Goal: Task Accomplishment & Management: Manage account settings

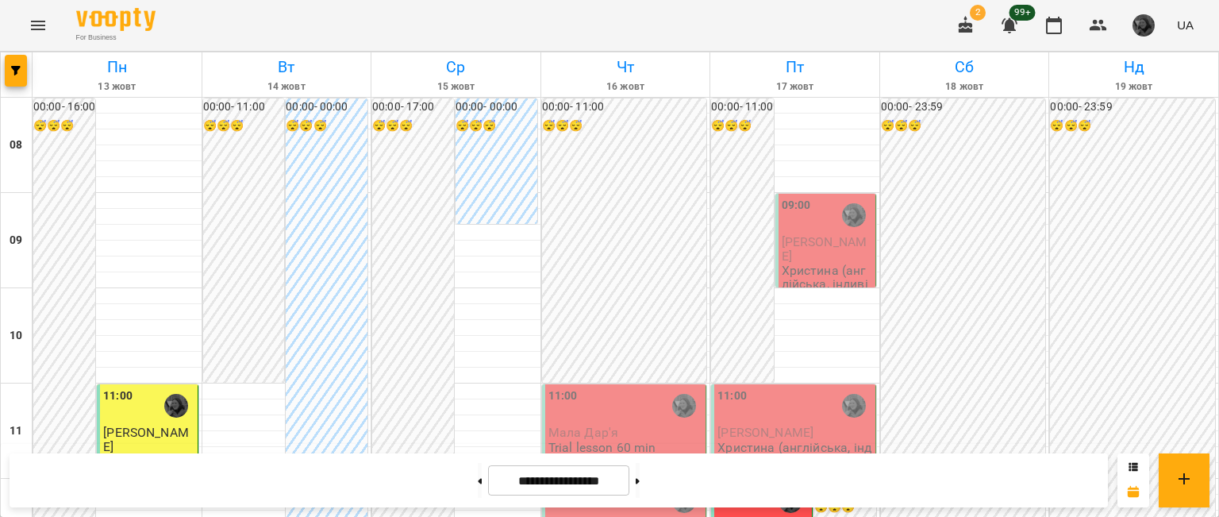
scroll to position [187, 0]
click at [578, 425] on span "Мала Дар'я" at bounding box center [583, 432] width 70 height 15
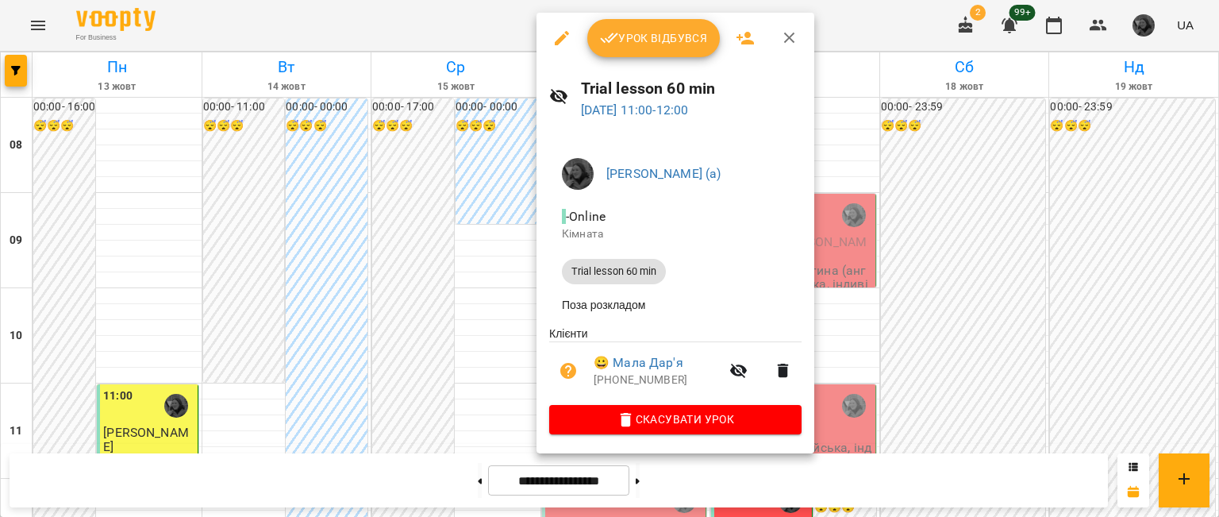
click at [448, 219] on div at bounding box center [609, 258] width 1219 height 517
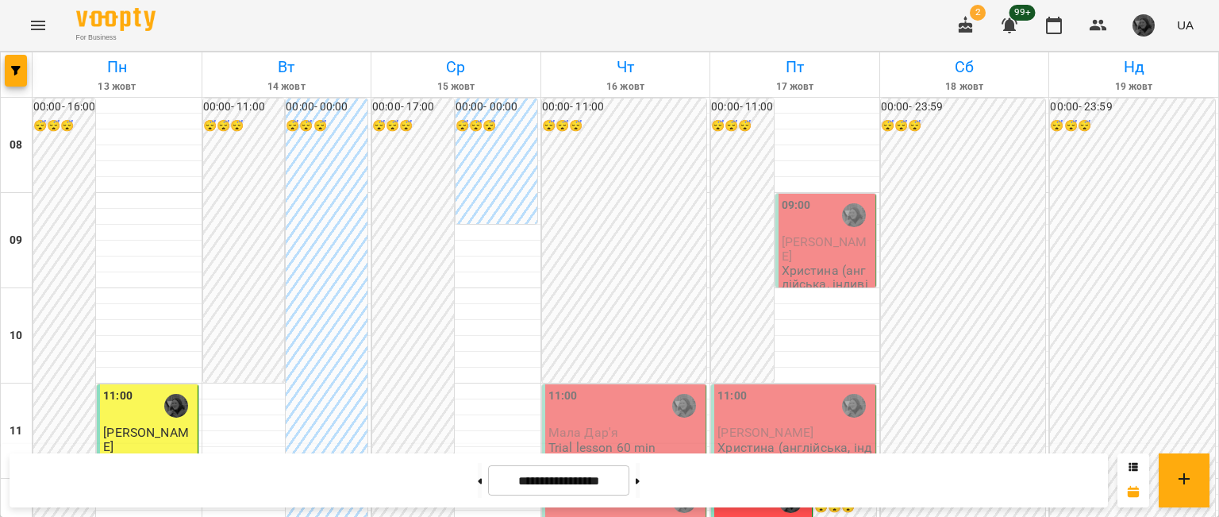
scroll to position [168, 0]
click at [640, 482] on button at bounding box center [638, 480] width 4 height 35
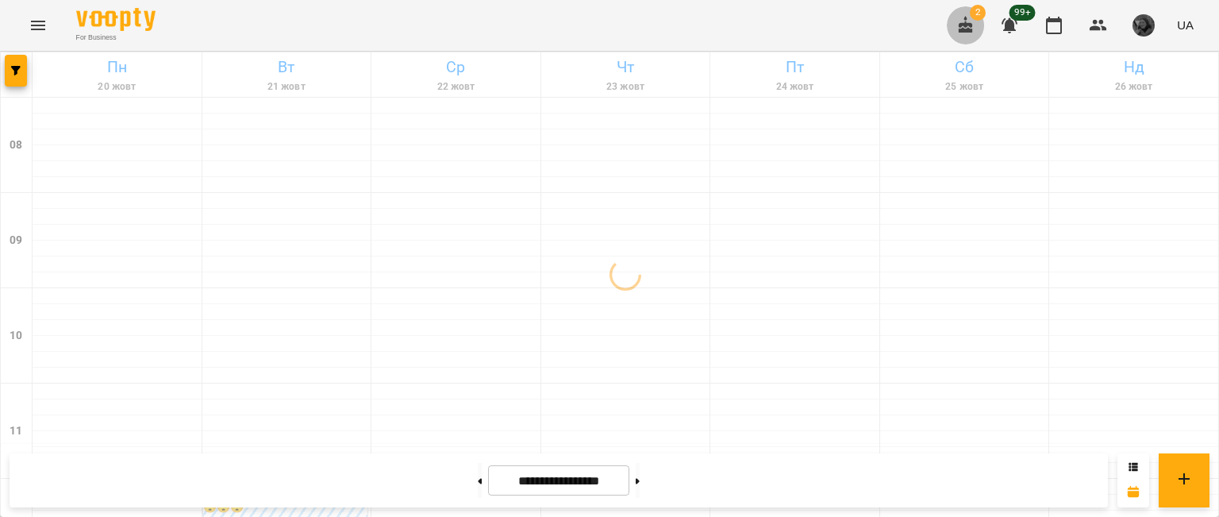
click at [958, 18] on icon "button" at bounding box center [965, 25] width 19 height 19
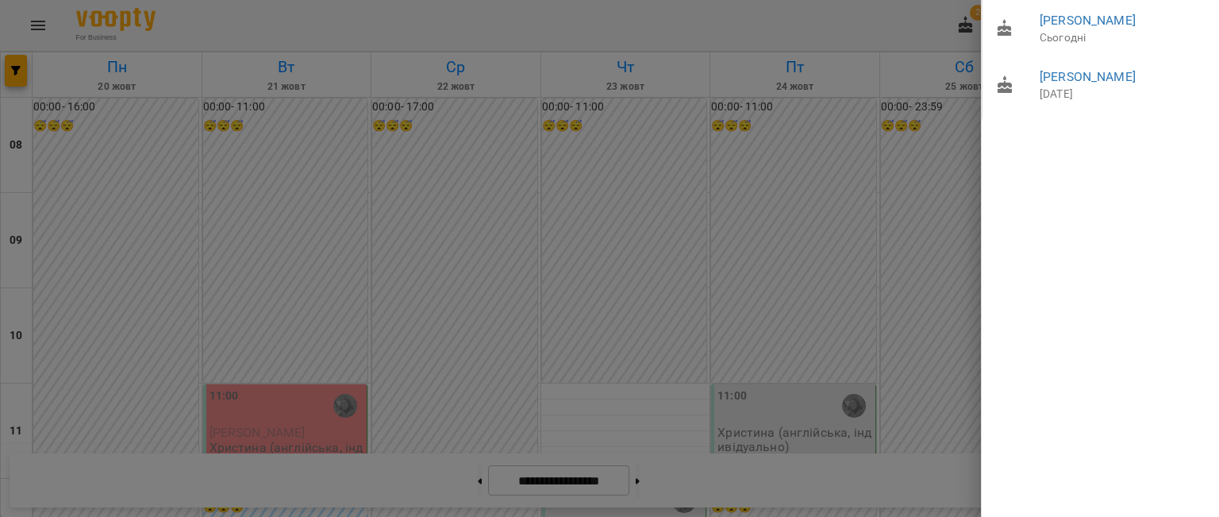
click at [717, 187] on div at bounding box center [609, 258] width 1219 height 517
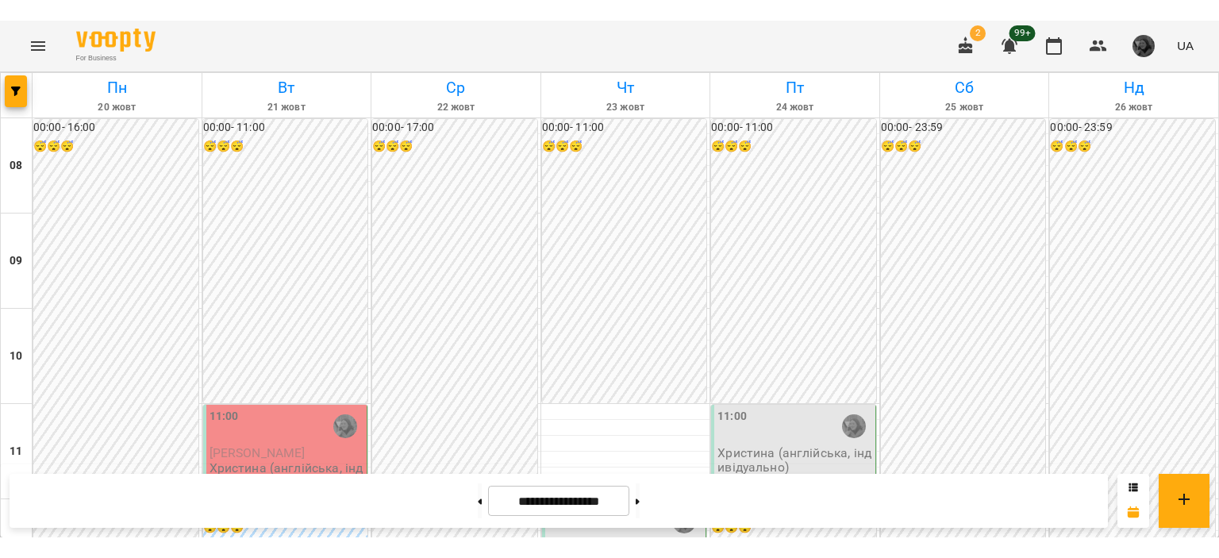
scroll to position [57, 0]
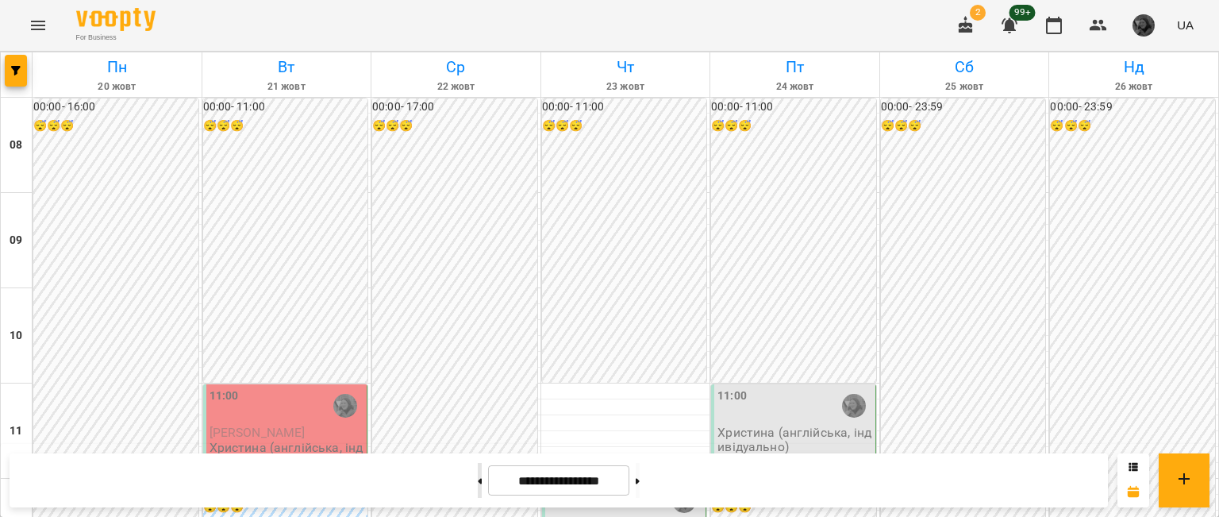
click at [478, 478] on icon at bounding box center [480, 481] width 4 height 6
type input "**********"
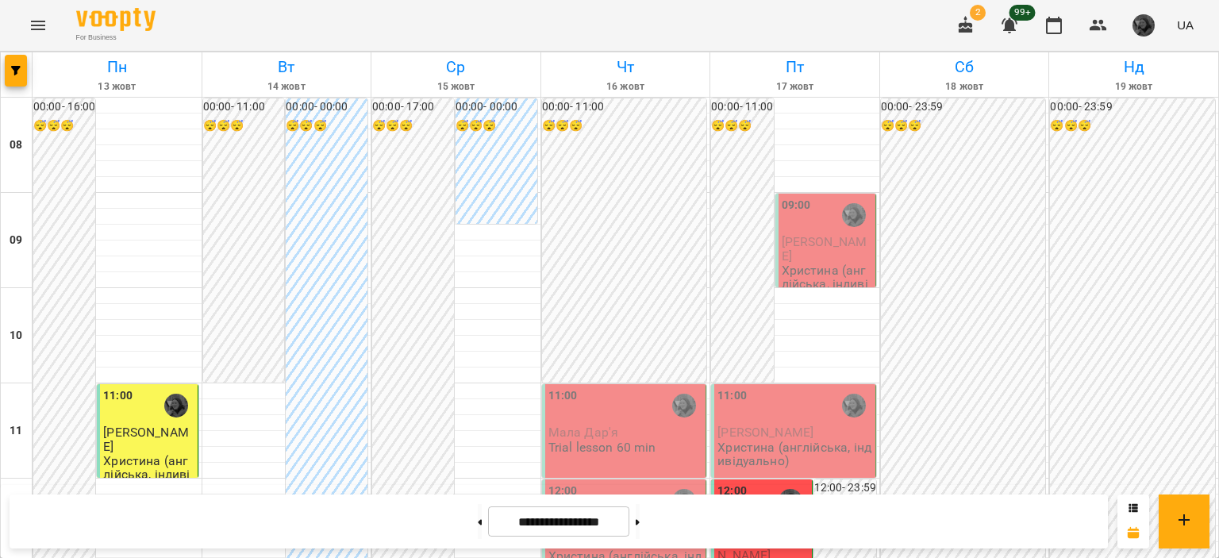
click at [972, 29] on icon "button" at bounding box center [966, 24] width 14 height 17
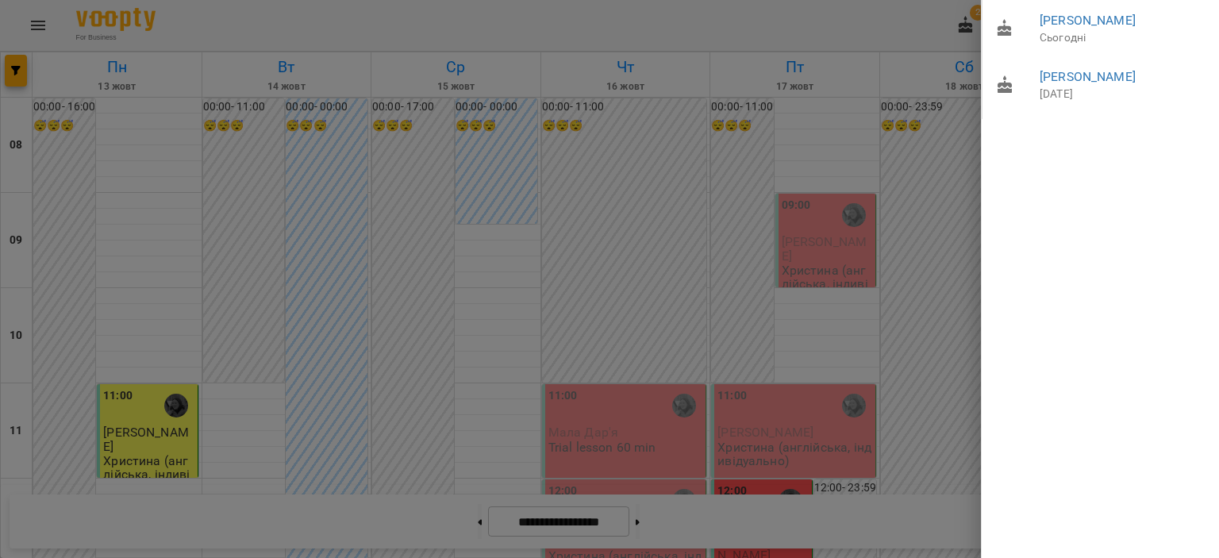
click at [830, 180] on div at bounding box center [609, 279] width 1219 height 558
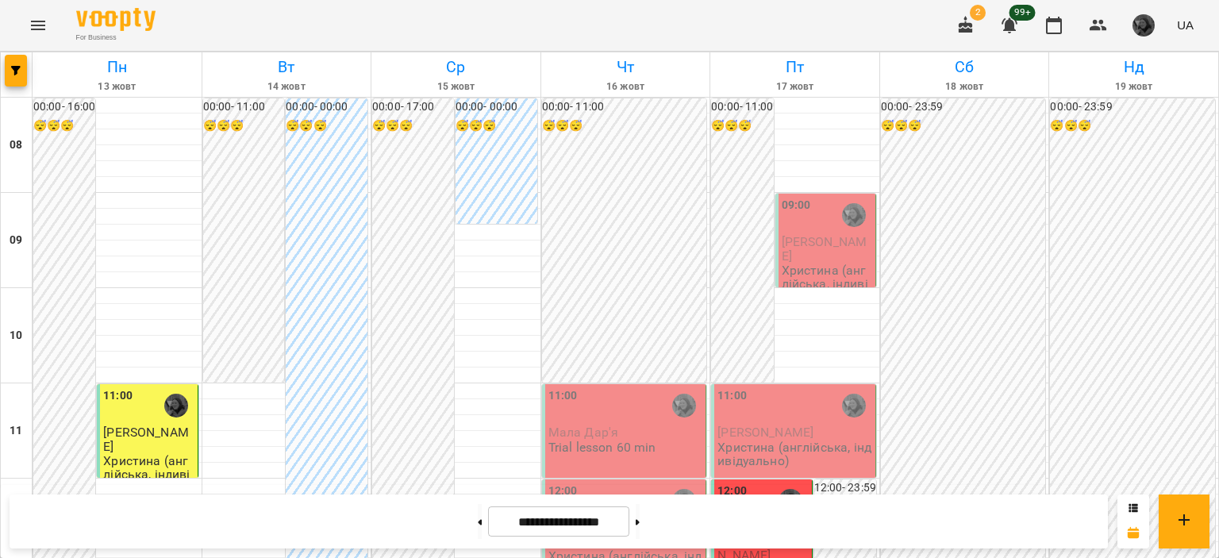
scroll to position [238, 0]
click at [745, 482] on div "12:00" at bounding box center [762, 500] width 90 height 37
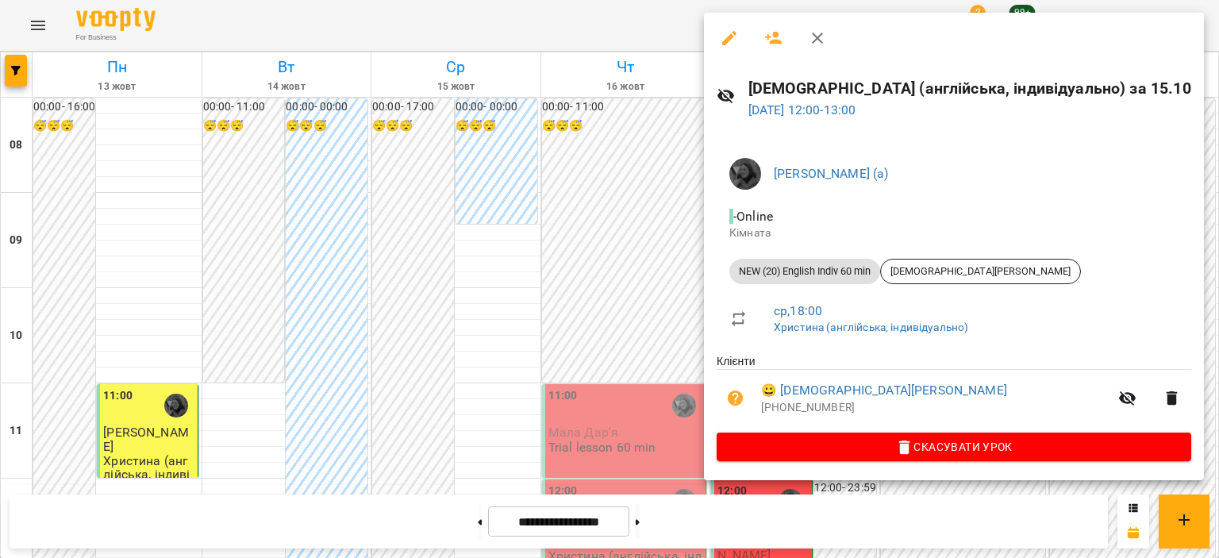
click at [575, 413] on div at bounding box center [609, 279] width 1219 height 558
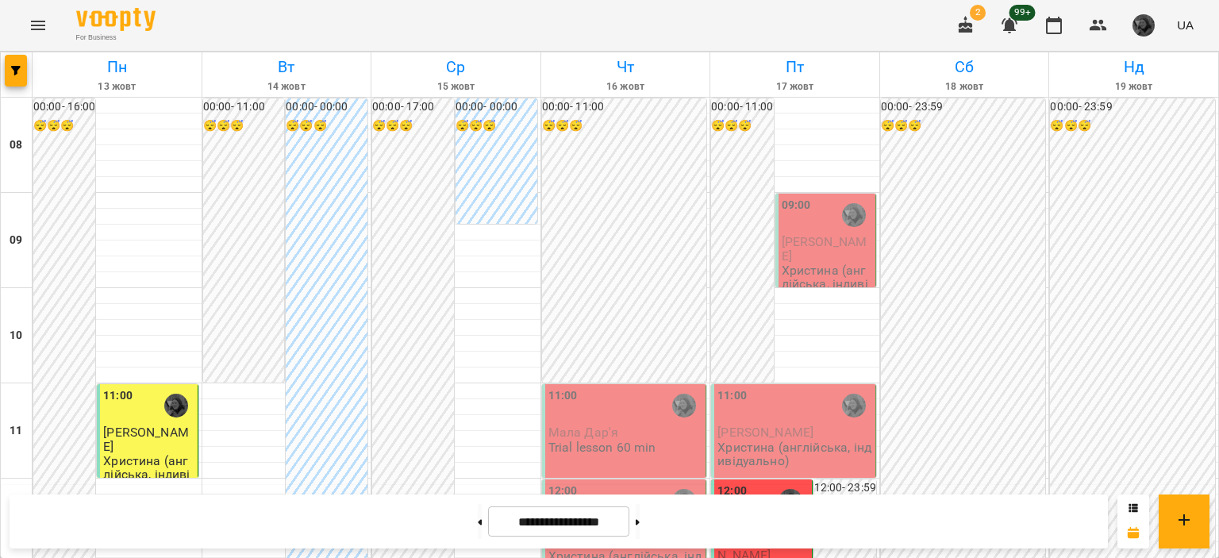
scroll to position [765, 0]
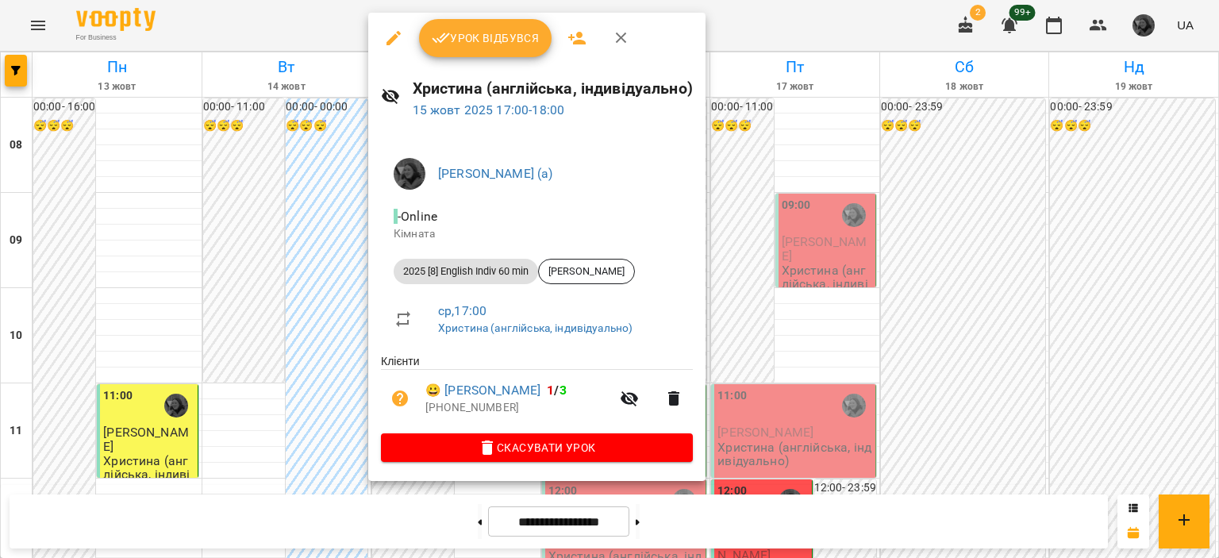
click at [756, 290] on div at bounding box center [609, 279] width 1219 height 558
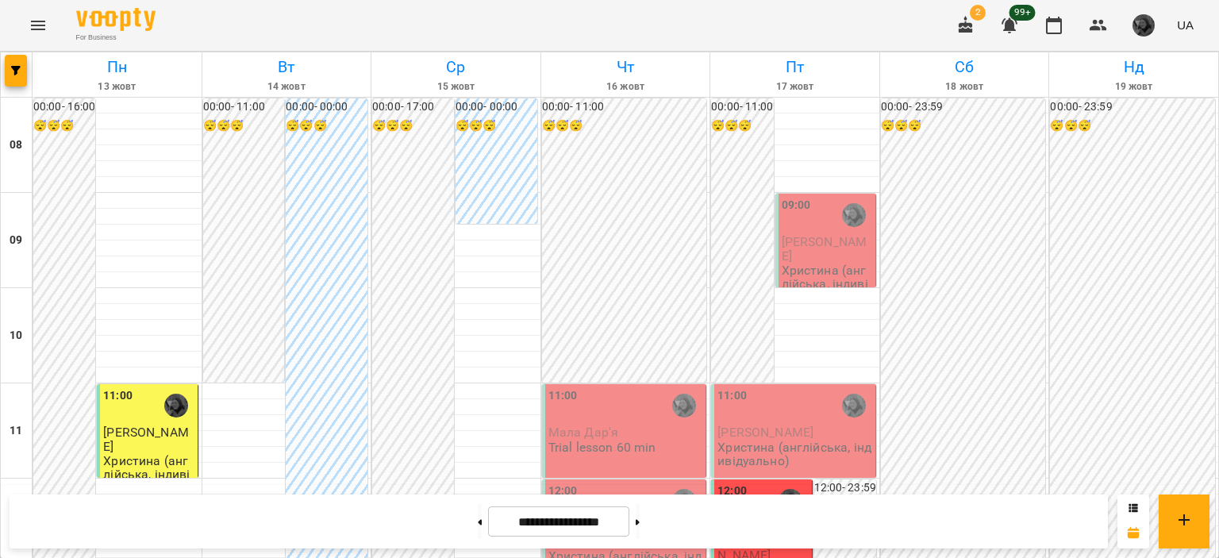
scroll to position [0, 0]
